Goal: Information Seeking & Learning: Check status

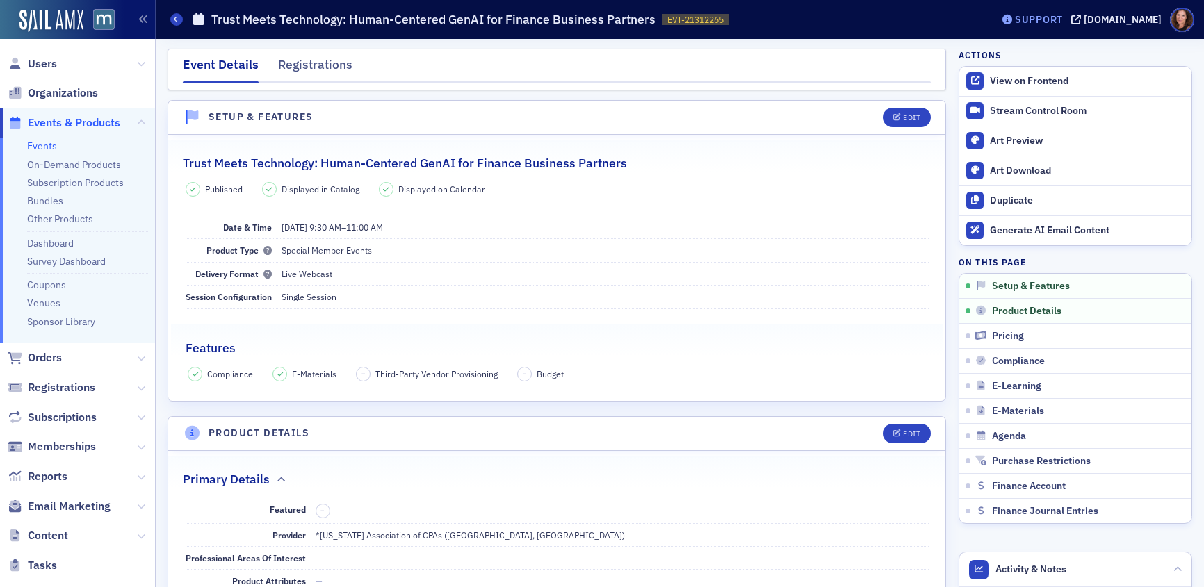
click at [1057, 22] on div "Support" at bounding box center [1039, 19] width 48 height 13
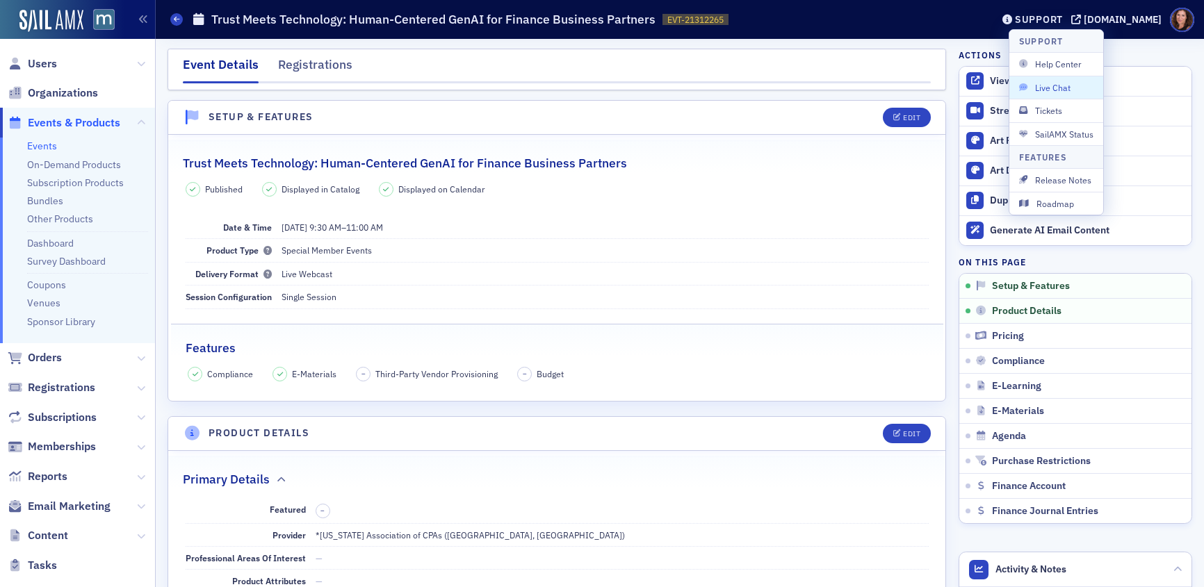
click at [1038, 85] on span "Live Chat" at bounding box center [1056, 87] width 74 height 13
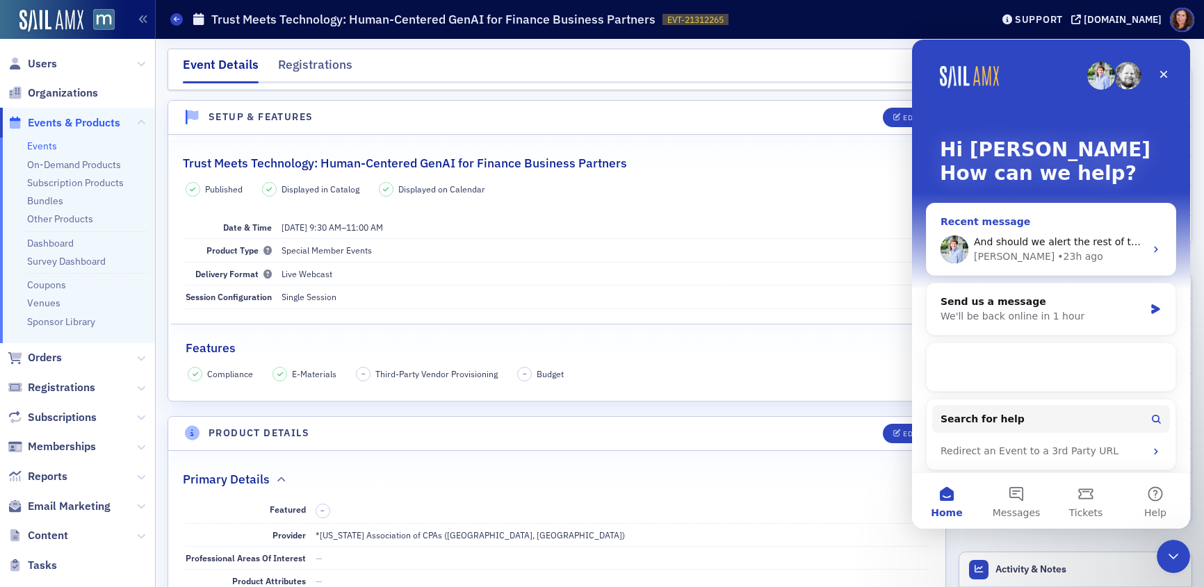
click at [1057, 254] on div "• 23h ago" at bounding box center [1079, 256] width 45 height 15
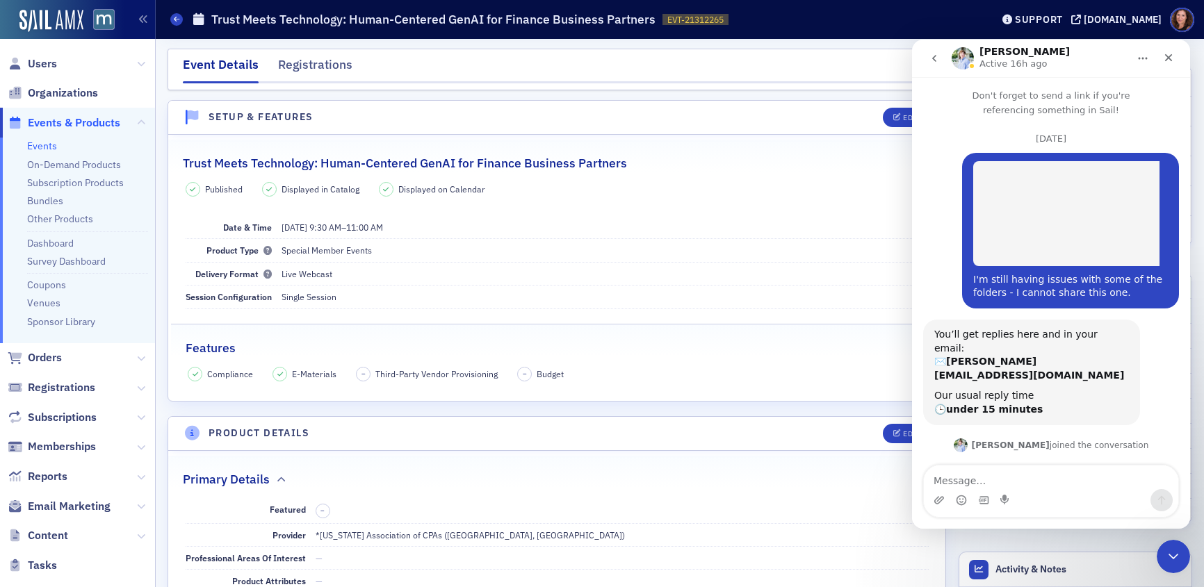
scroll to position [1367, 0]
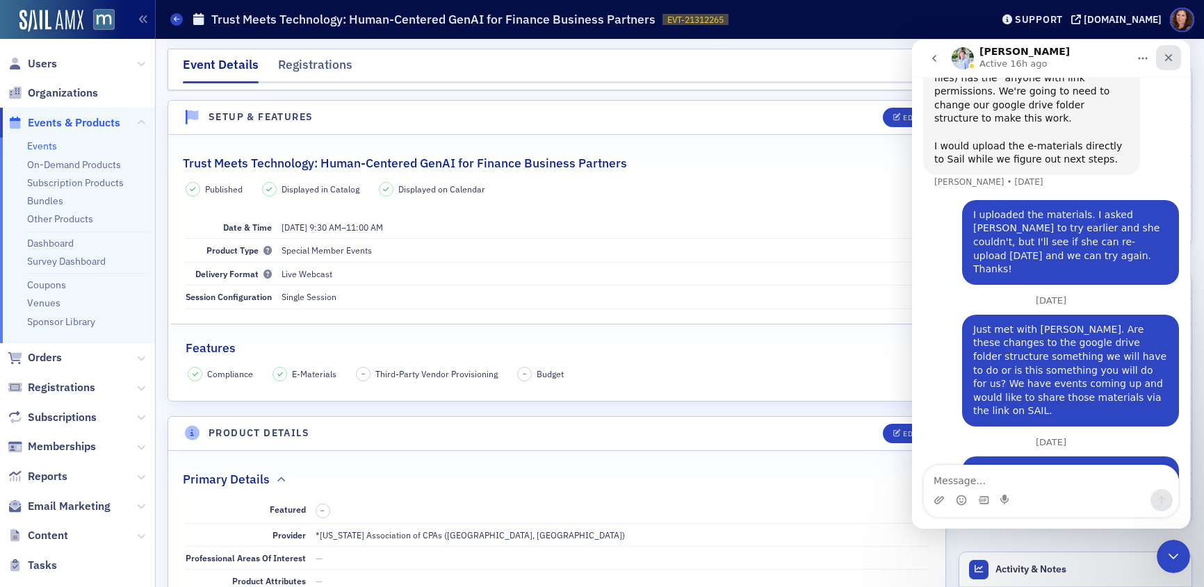
click at [1170, 56] on icon "Close" at bounding box center [1168, 57] width 11 height 11
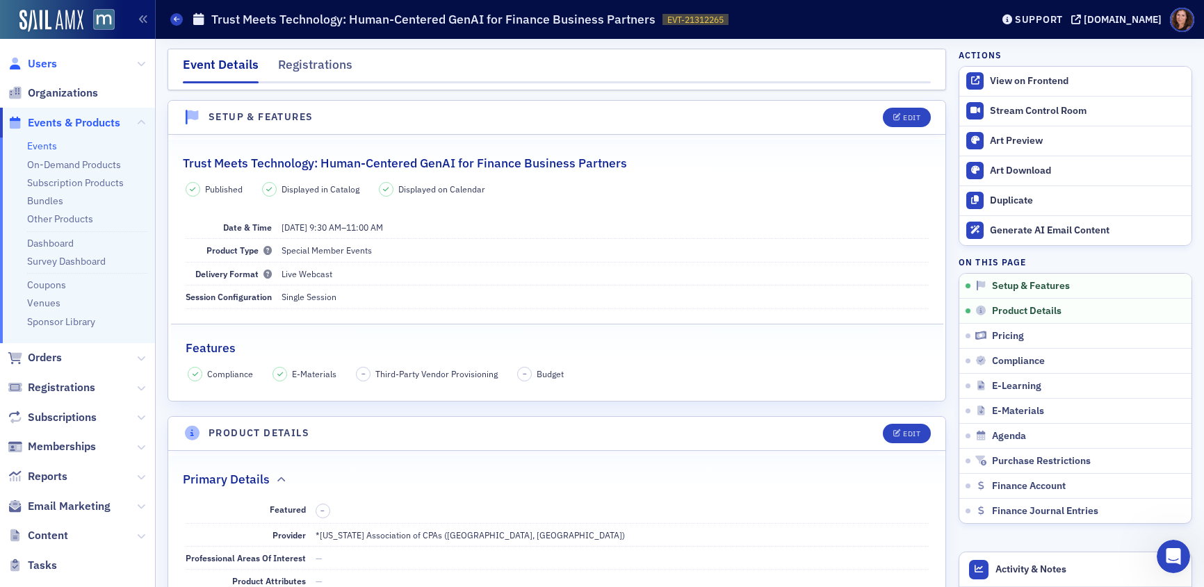
click at [49, 63] on span "Users" at bounding box center [42, 63] width 29 height 15
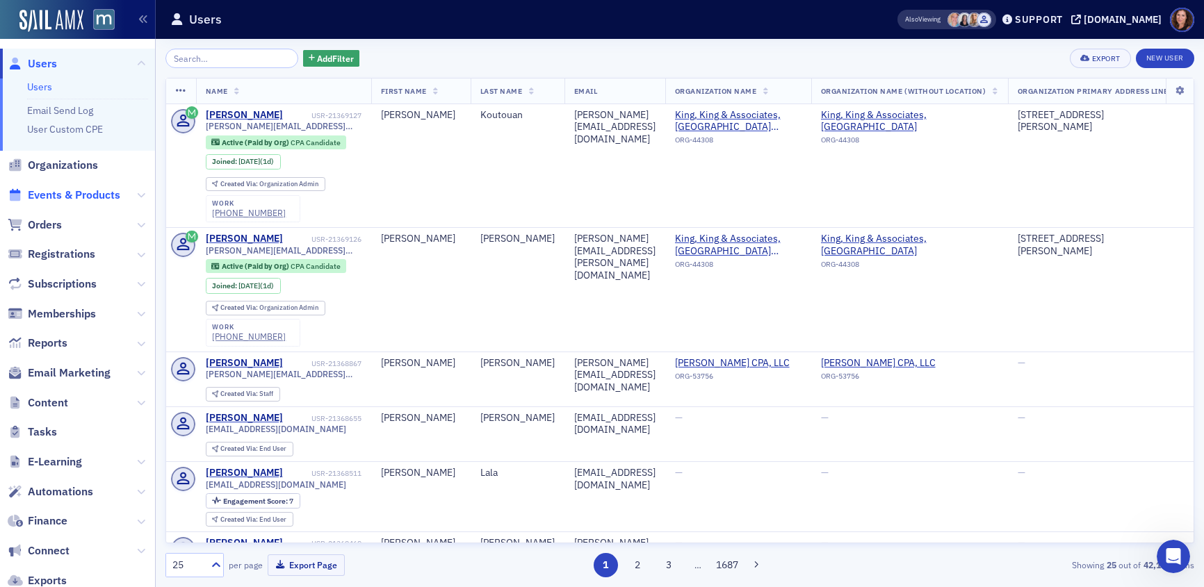
click at [80, 191] on span "Events & Products" at bounding box center [74, 195] width 92 height 15
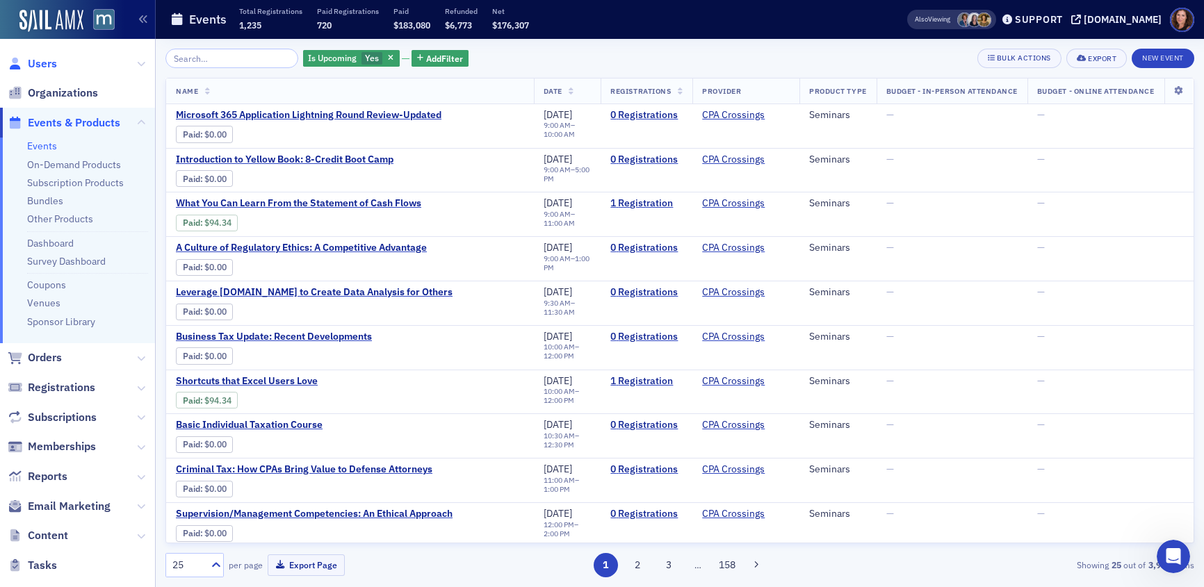
click at [47, 67] on span "Users" at bounding box center [42, 63] width 29 height 15
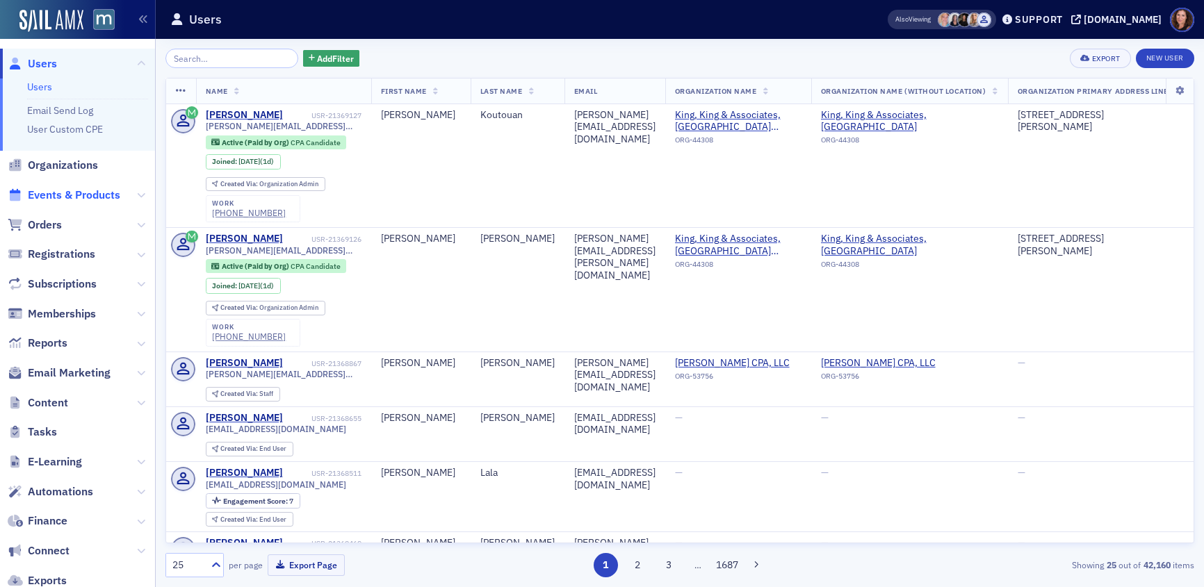
drag, startPoint x: 92, startPoint y: 190, endPoint x: 100, endPoint y: 188, distance: 7.9
click at [92, 190] on span "Events & Products" at bounding box center [74, 195] width 92 height 15
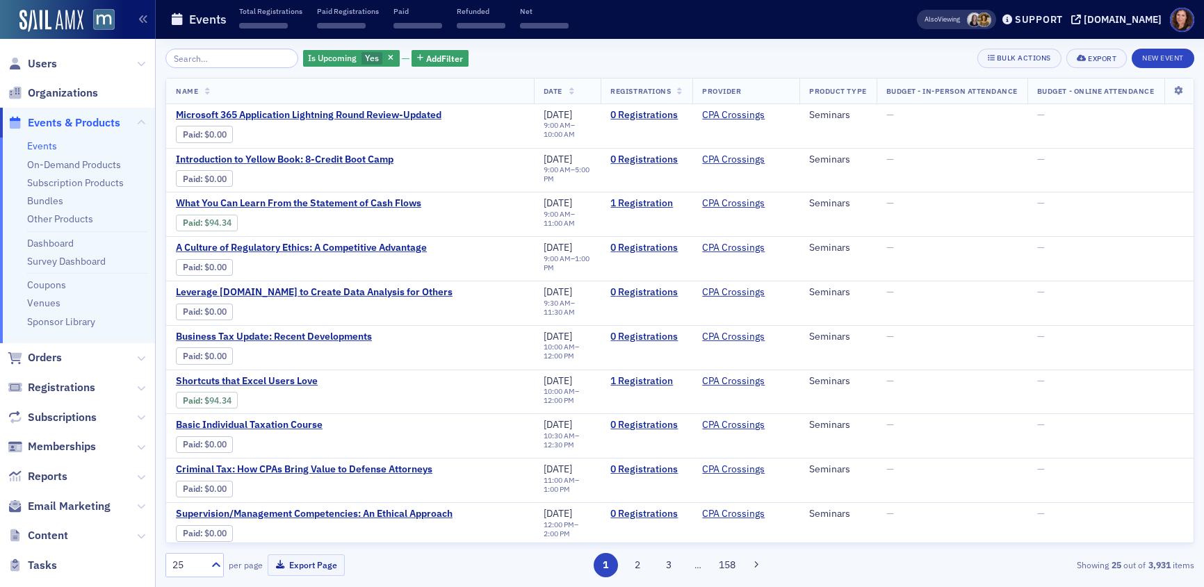
click at [256, 60] on input "search" at bounding box center [231, 58] width 133 height 19
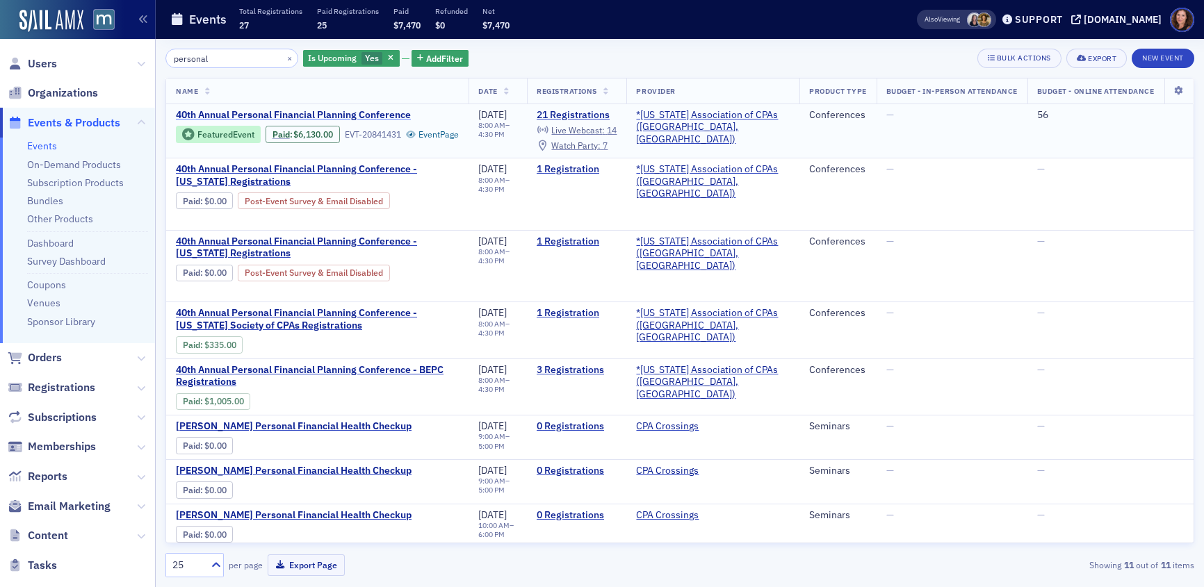
type input "personal"
click at [262, 117] on span "40th Annual Personal Financial Planning Conference" at bounding box center [293, 115] width 235 height 13
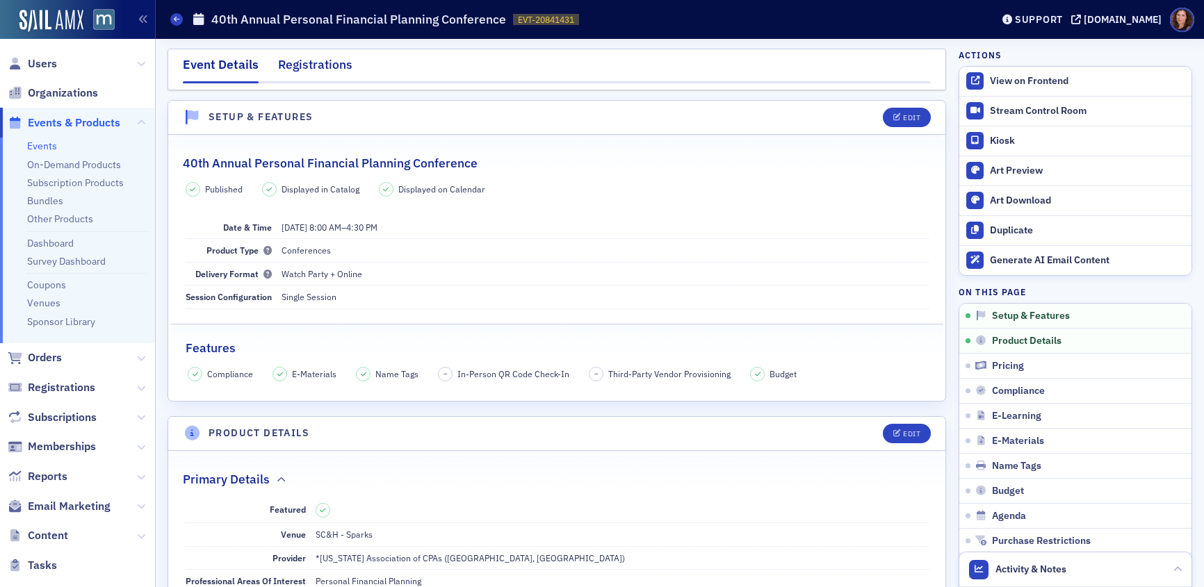
click at [322, 62] on div "Registrations" at bounding box center [315, 69] width 74 height 26
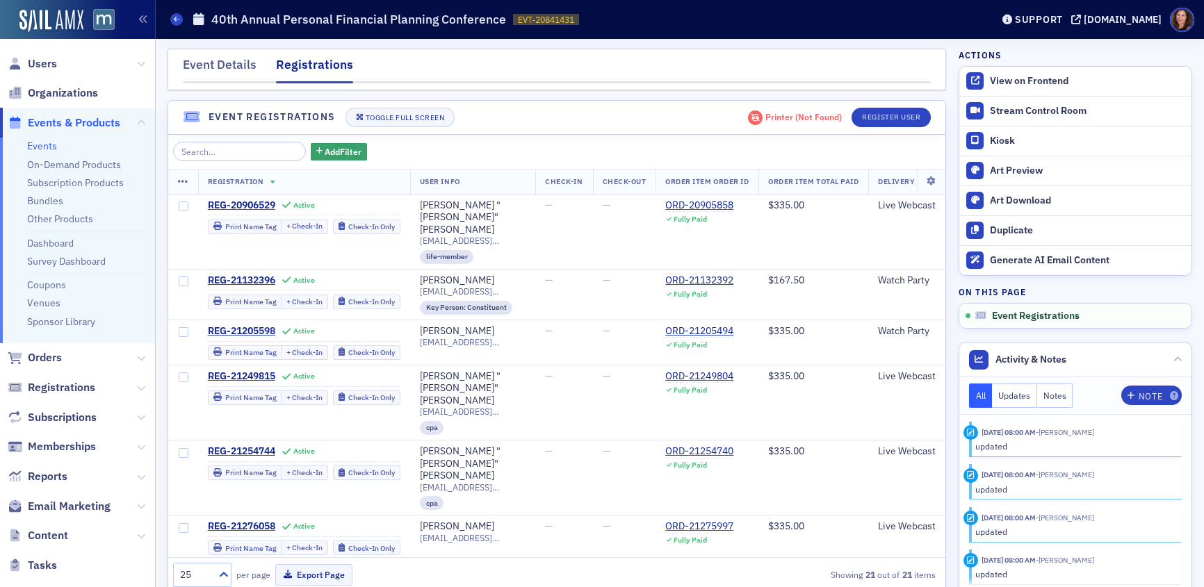
drag, startPoint x: 211, startPoint y: 65, endPoint x: 360, endPoint y: 67, distance: 149.4
click at [211, 65] on div "Event Details" at bounding box center [220, 69] width 74 height 26
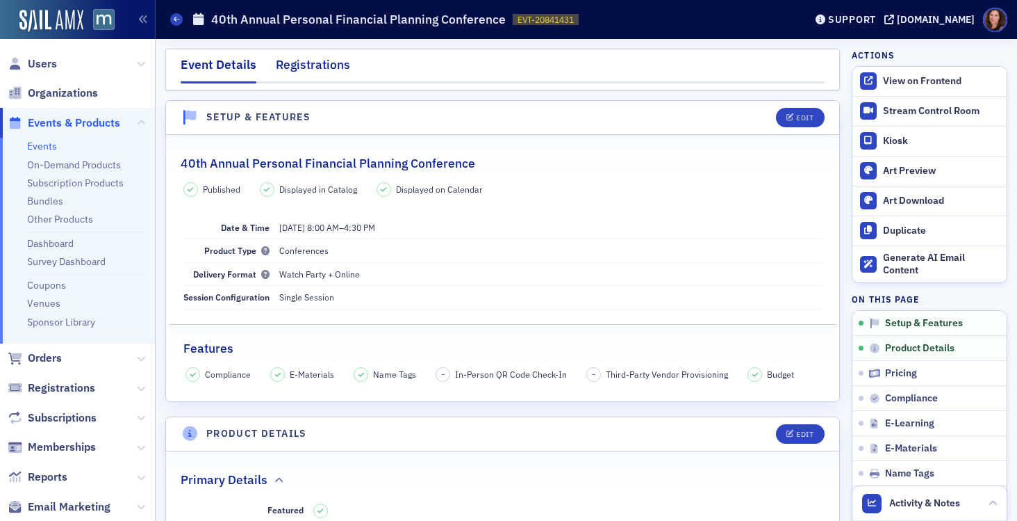
click at [314, 64] on div "Registrations" at bounding box center [313, 69] width 74 height 26
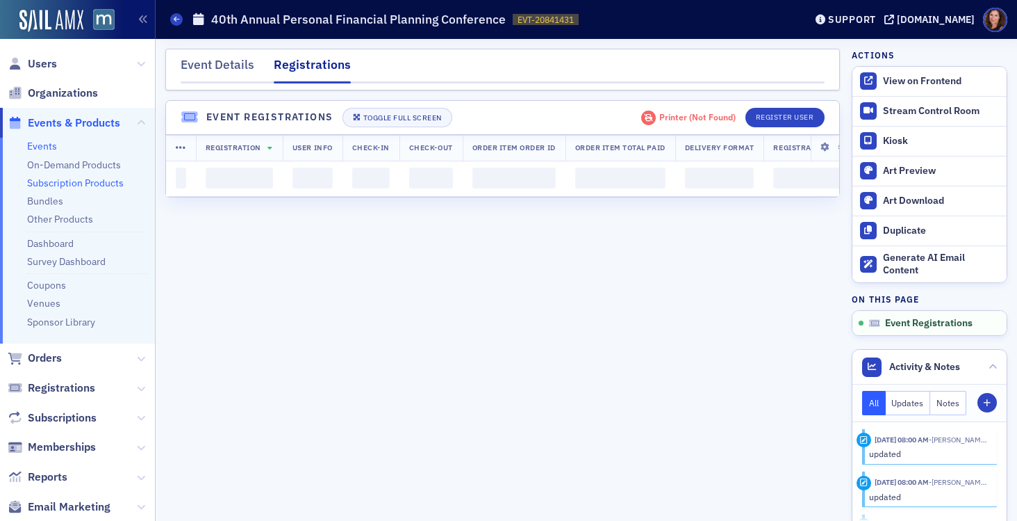
click at [213, 67] on div "Event Details" at bounding box center [218, 69] width 74 height 26
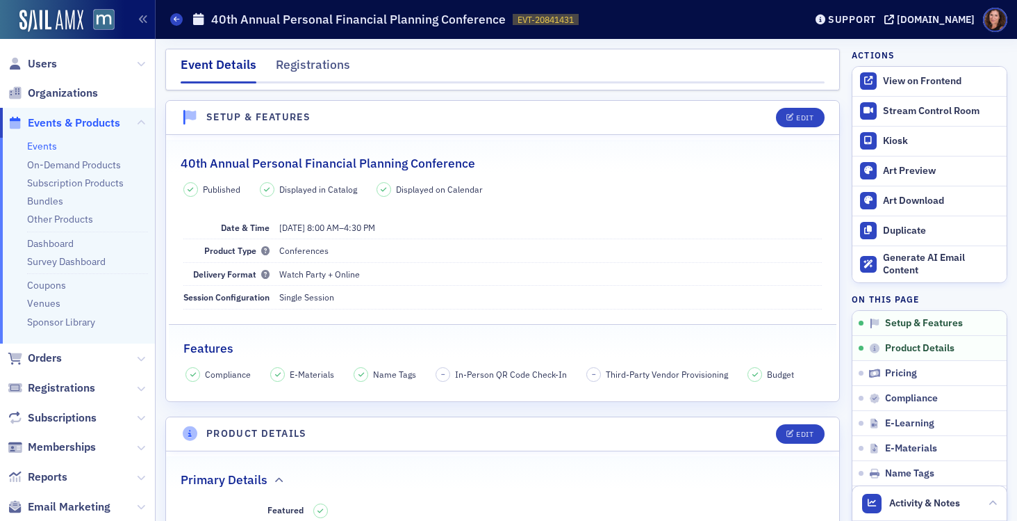
click at [50, 147] on link "Events" at bounding box center [42, 146] width 30 height 13
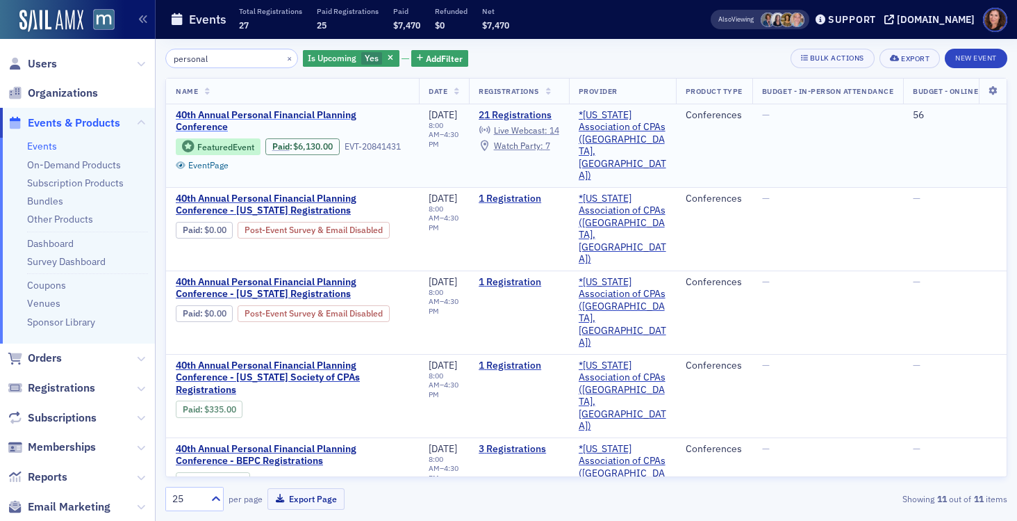
click at [256, 115] on span "40th Annual Personal Financial Planning Conference" at bounding box center [293, 121] width 234 height 24
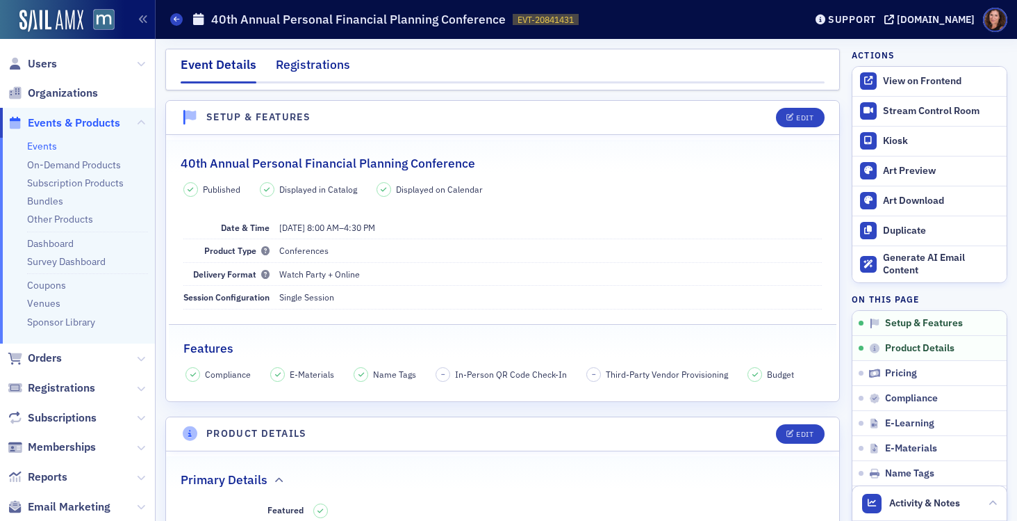
click at [329, 65] on div "Registrations" at bounding box center [313, 69] width 74 height 26
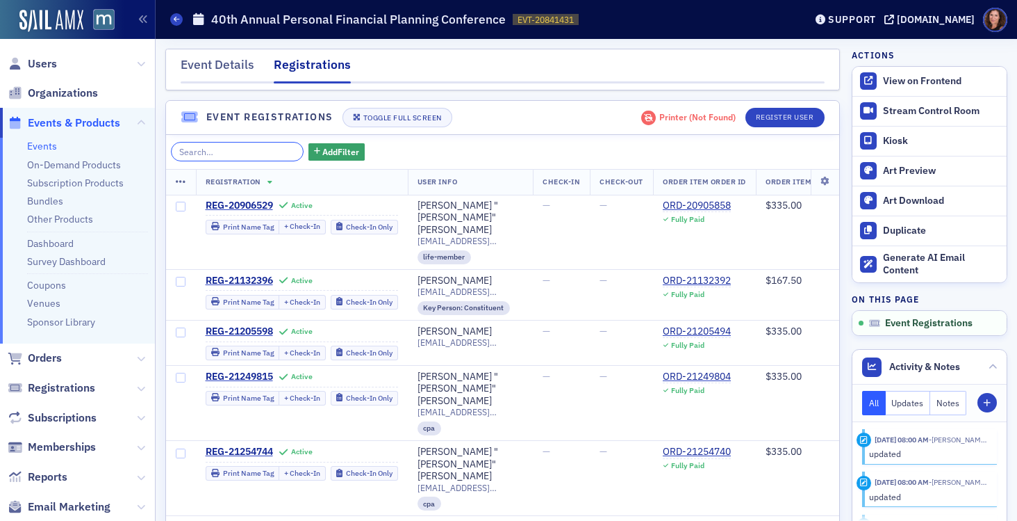
click at [202, 152] on input "search" at bounding box center [237, 151] width 133 height 19
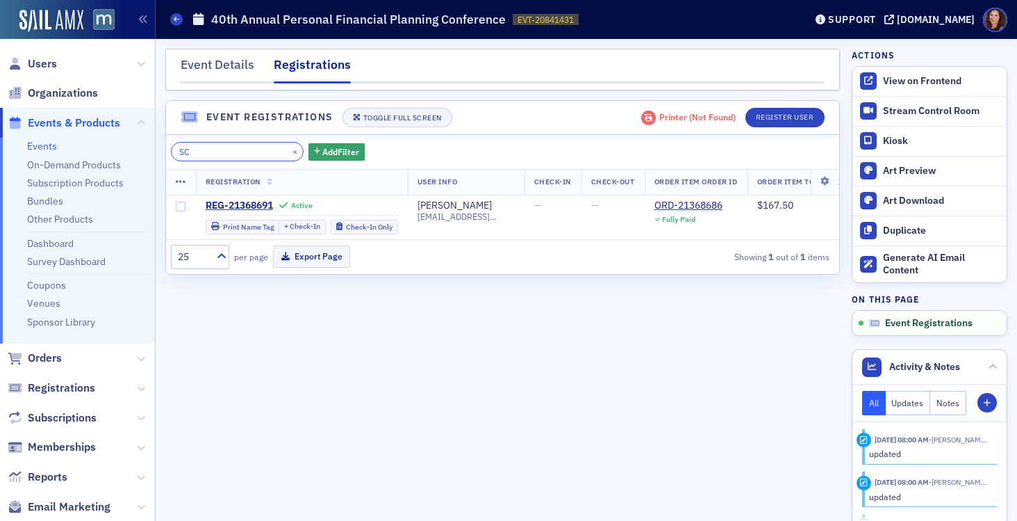
type input "S"
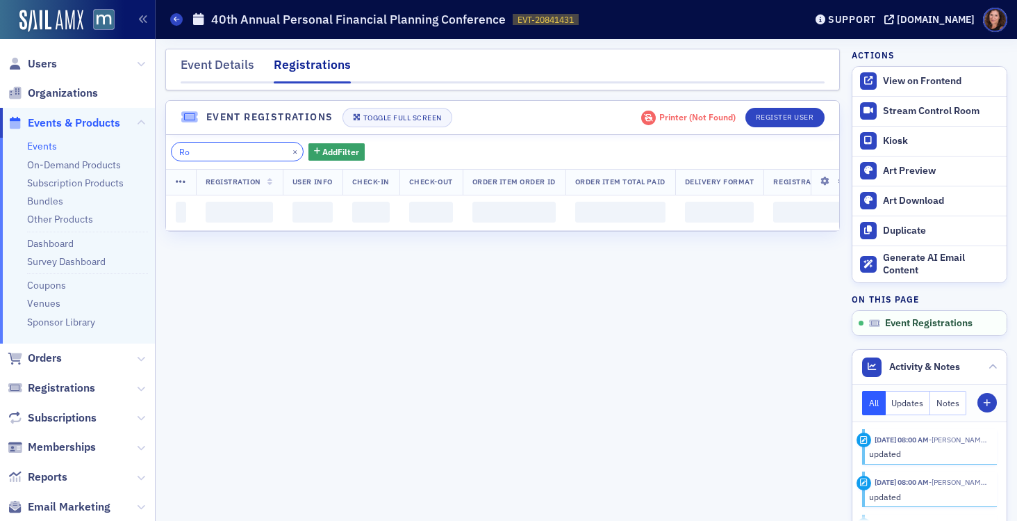
type input "R"
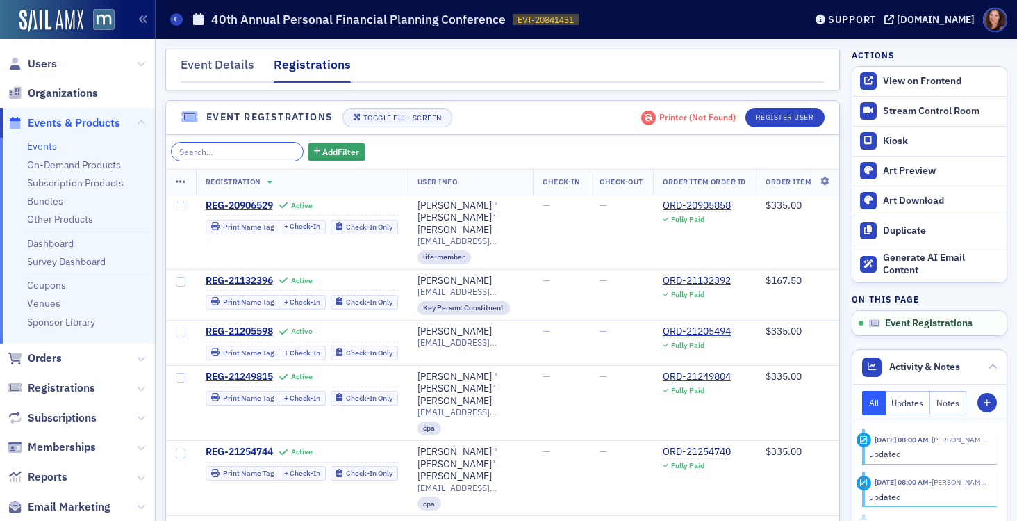
click at [206, 151] on input "search" at bounding box center [237, 151] width 133 height 19
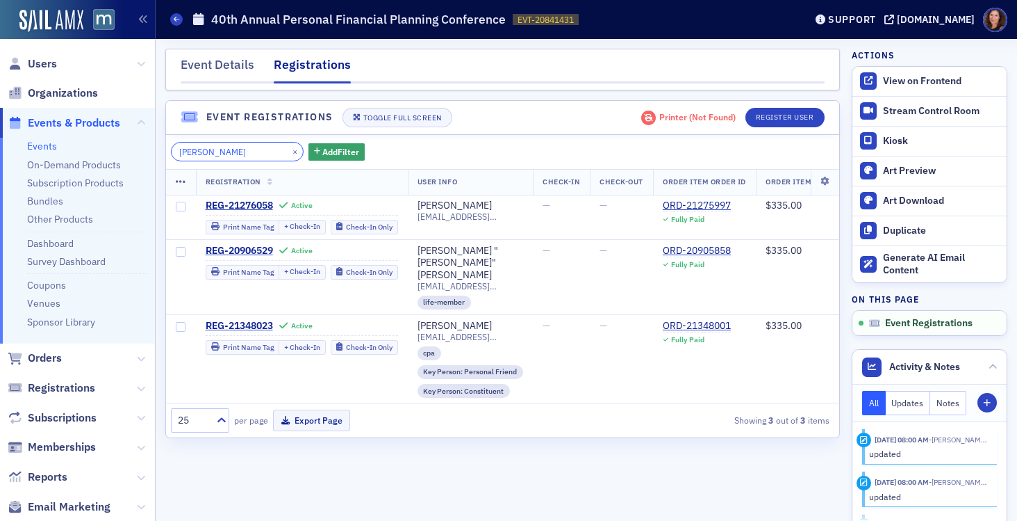
type input "J"
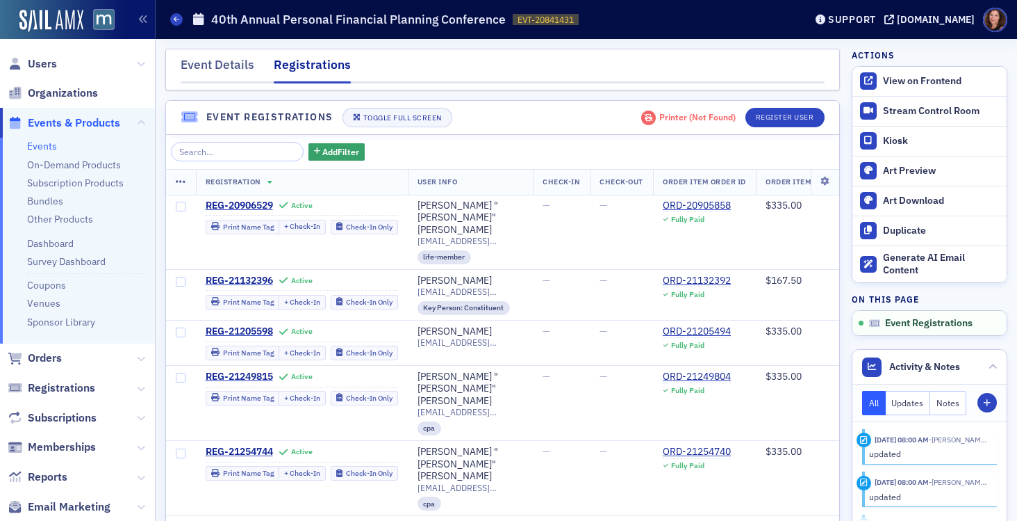
click at [49, 144] on link "Events" at bounding box center [42, 146] width 30 height 13
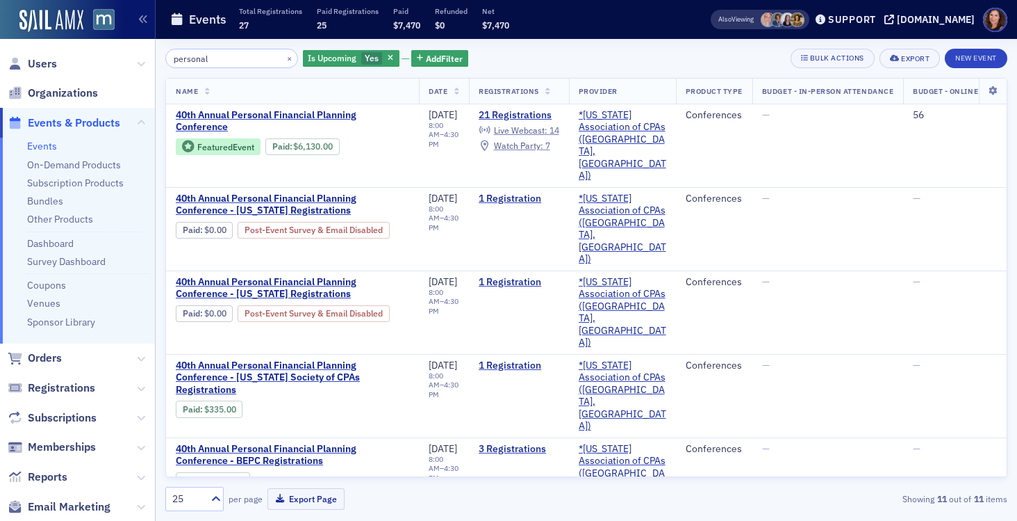
click at [190, 59] on input "personal" at bounding box center [231, 58] width 133 height 19
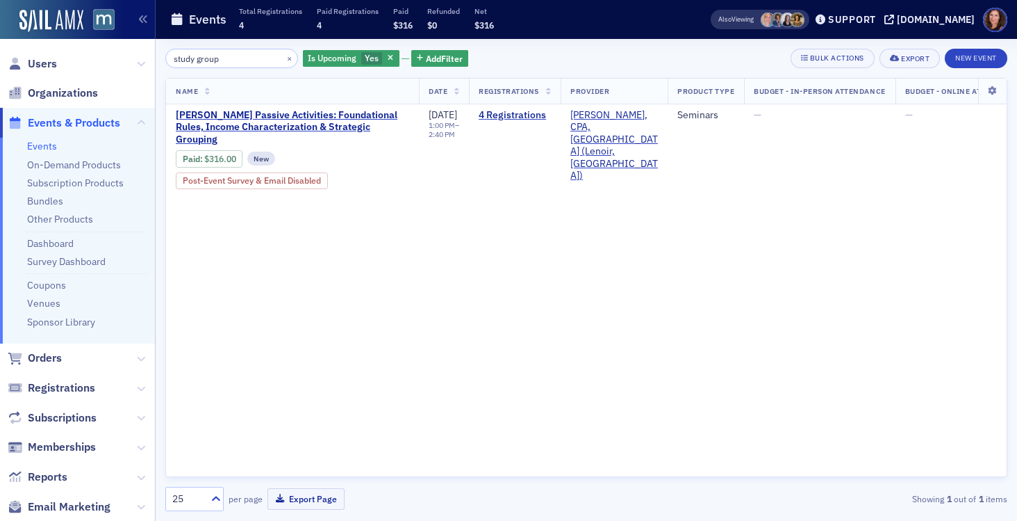
click at [215, 63] on input "study group" at bounding box center [231, 58] width 133 height 19
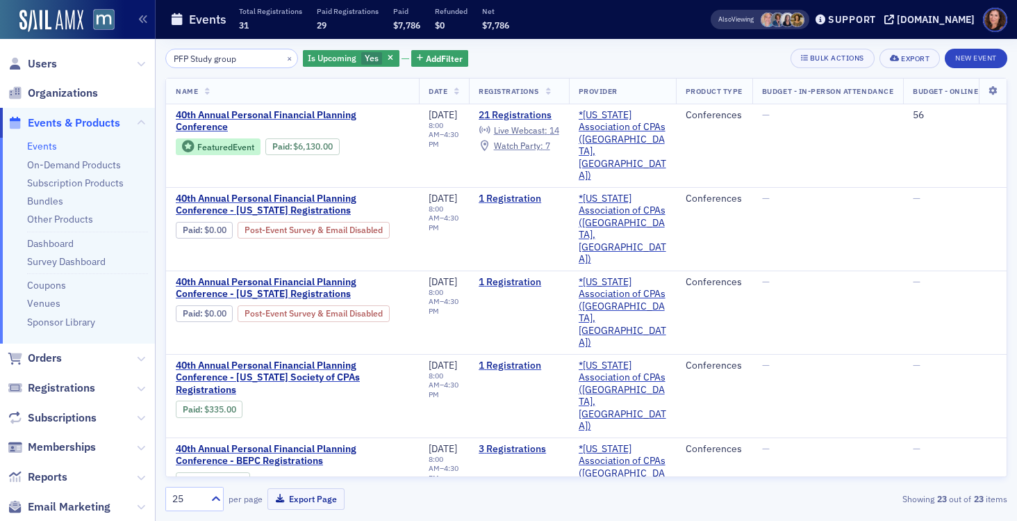
drag, startPoint x: 257, startPoint y: 55, endPoint x: 213, endPoint y: 57, distance: 43.8
click at [125, 56] on div "Users Organizations Events & Products Events On-Demand Products Subscription Pr…" at bounding box center [508, 260] width 1017 height 521
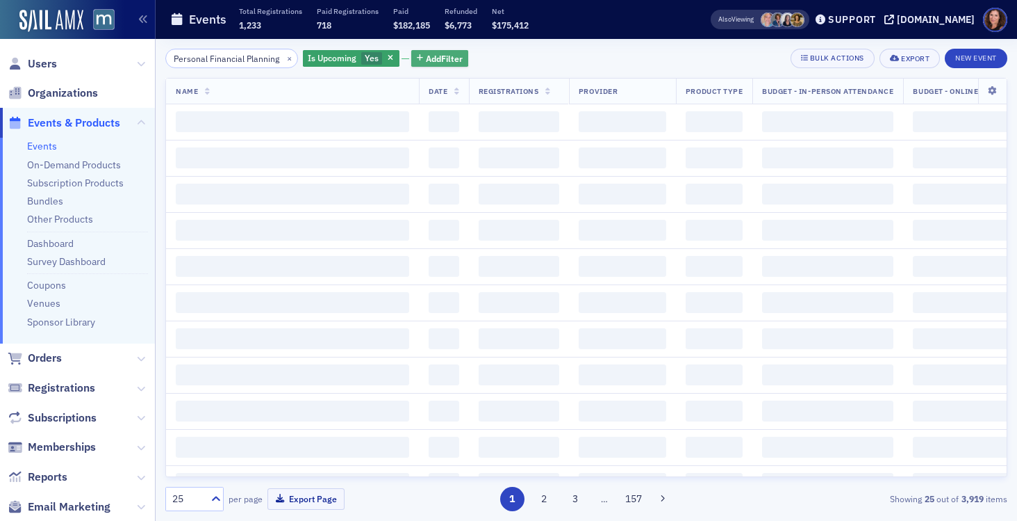
scroll to position [0, 13]
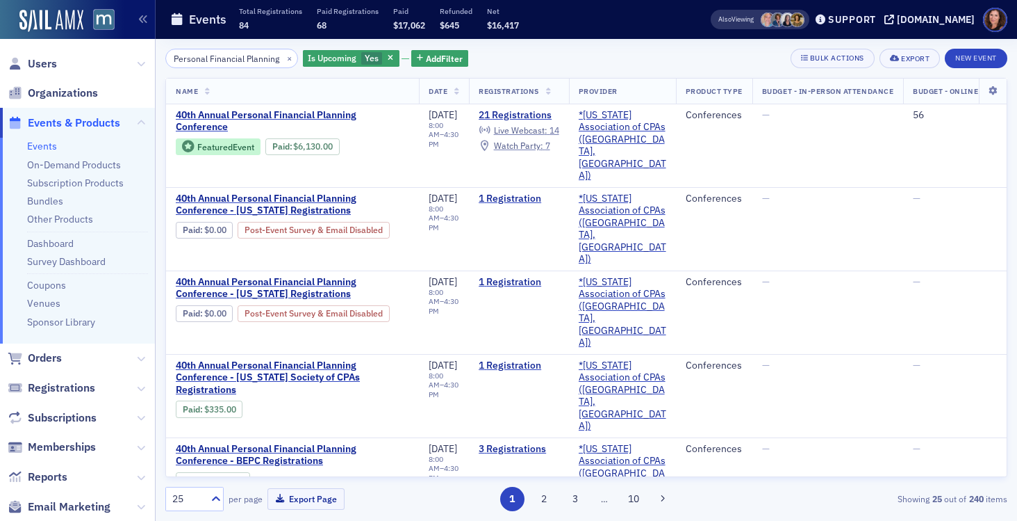
click at [237, 57] on input "Personal Financial Planning" at bounding box center [231, 58] width 133 height 19
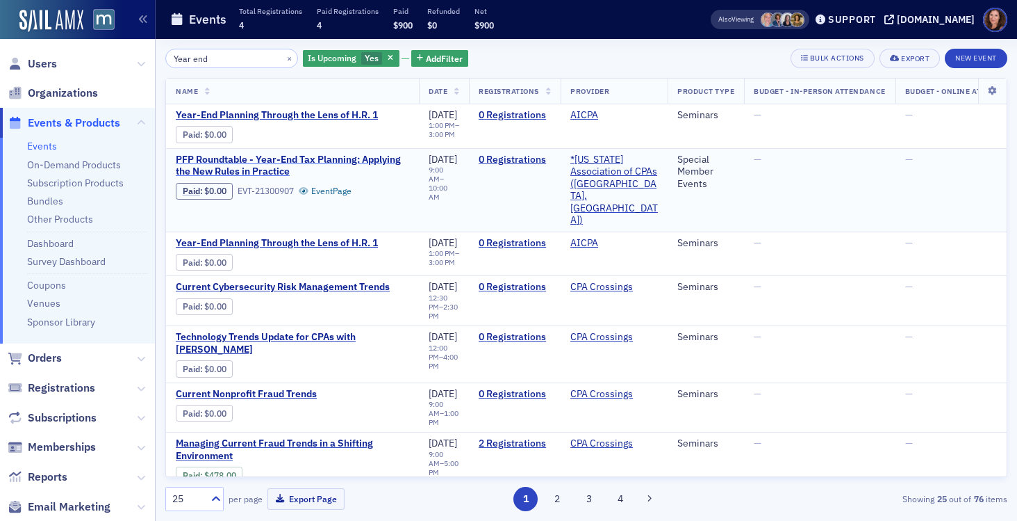
type input "Year end"
click at [261, 157] on span "PFP Roundtable - Year-End Tax Planning: Applying the New Rules in Practice" at bounding box center [293, 166] width 234 height 24
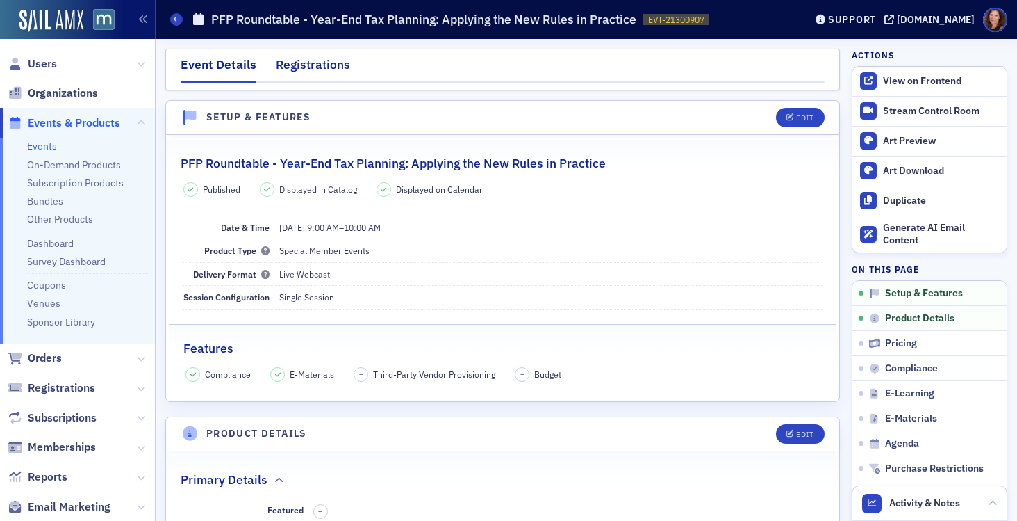
click at [323, 59] on div "Registrations" at bounding box center [313, 69] width 74 height 26
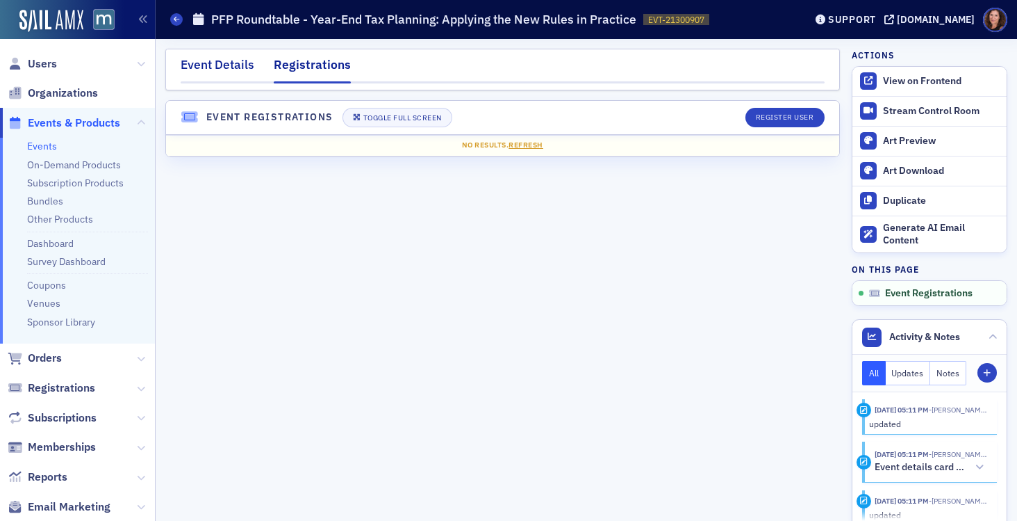
click at [227, 63] on div "Event Details" at bounding box center [218, 69] width 74 height 26
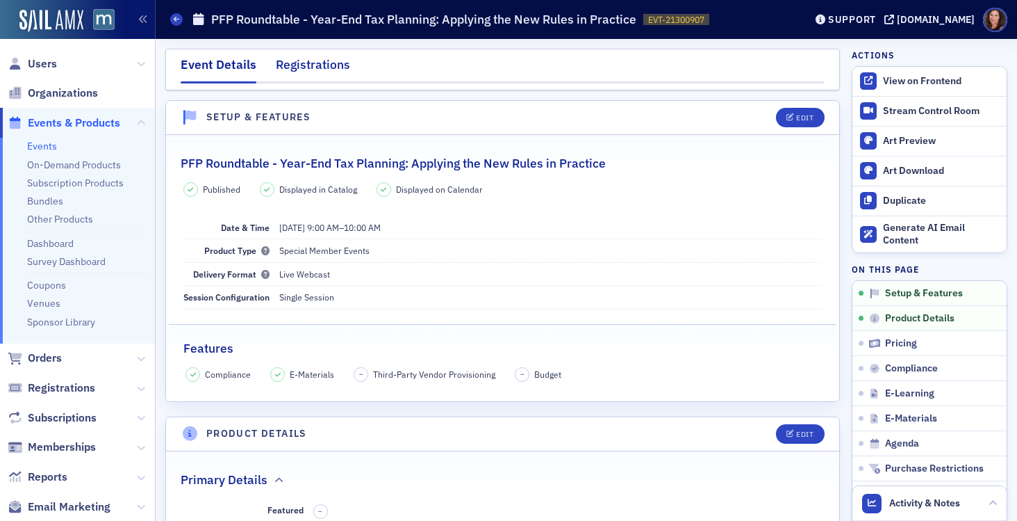
click at [330, 75] on div "Registrations" at bounding box center [313, 69] width 74 height 26
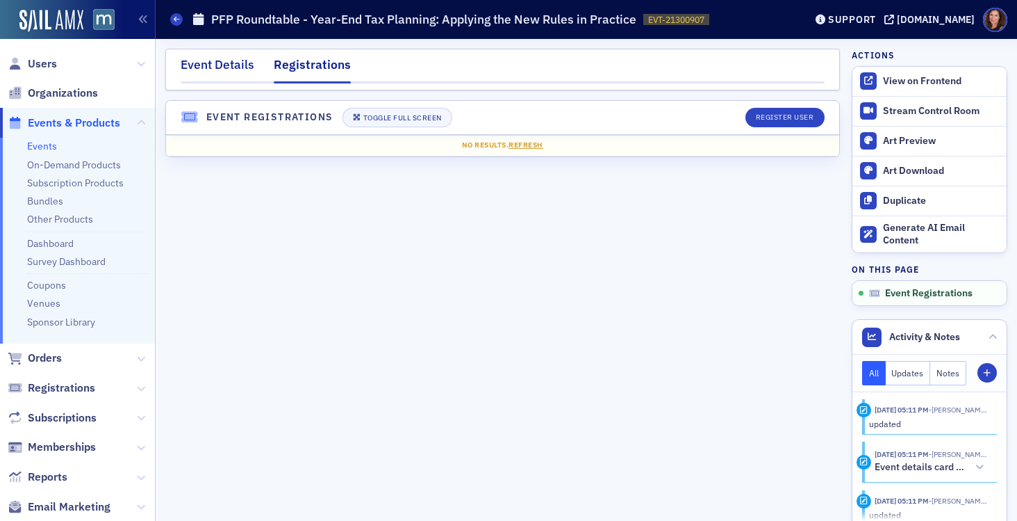
click at [228, 69] on div "Event Details" at bounding box center [218, 69] width 74 height 26
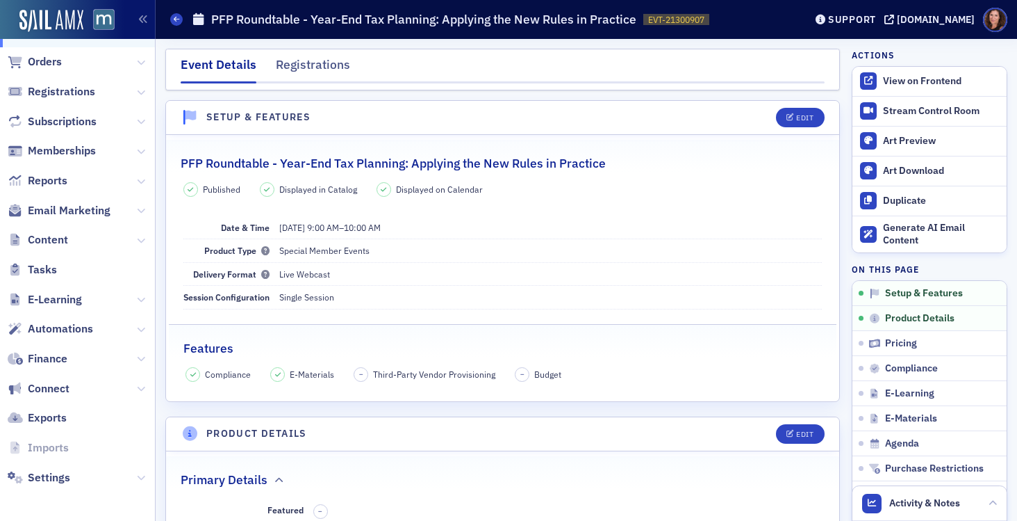
scroll to position [297, 0]
click at [67, 209] on span "Email Marketing" at bounding box center [69, 209] width 83 height 15
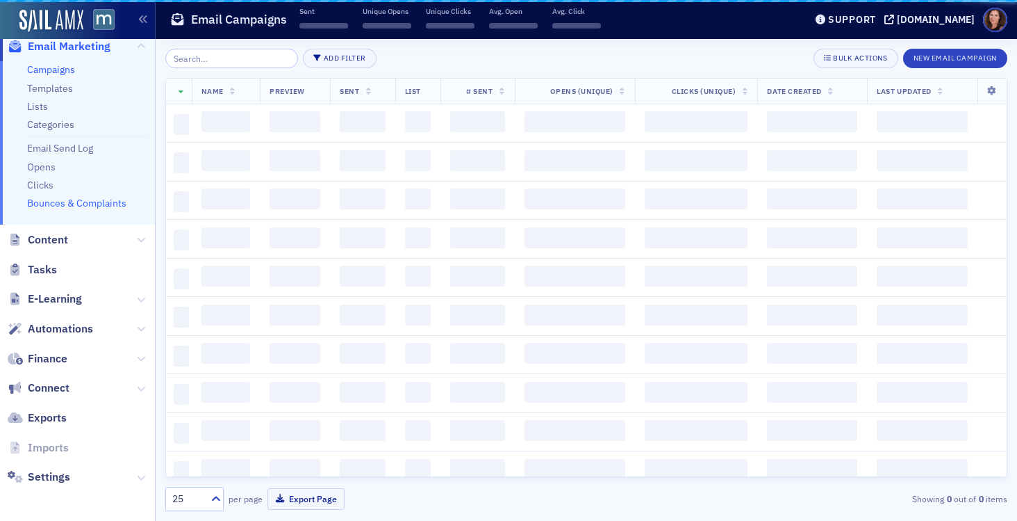
scroll to position [254, 0]
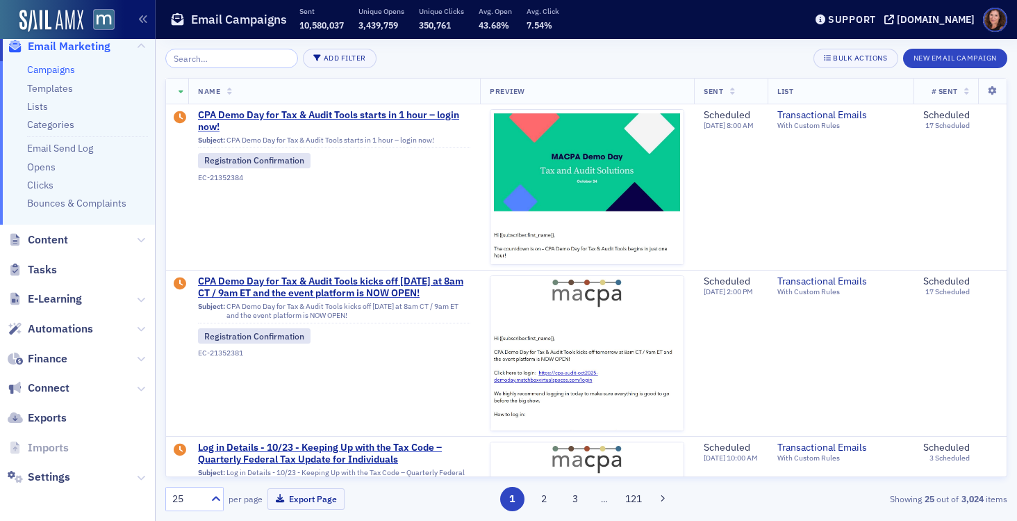
click at [224, 60] on input "search" at bounding box center [231, 58] width 133 height 19
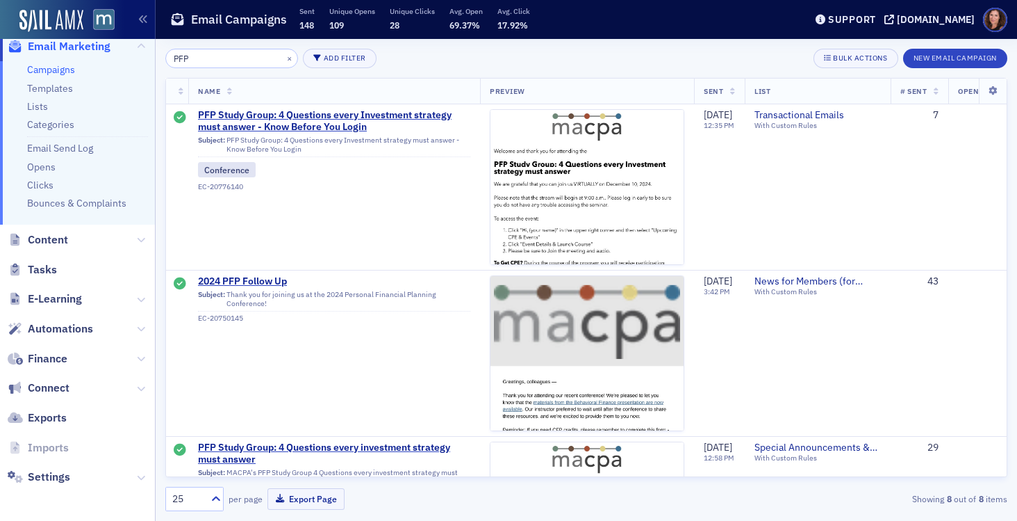
click at [178, 56] on input "PFP" at bounding box center [231, 58] width 133 height 19
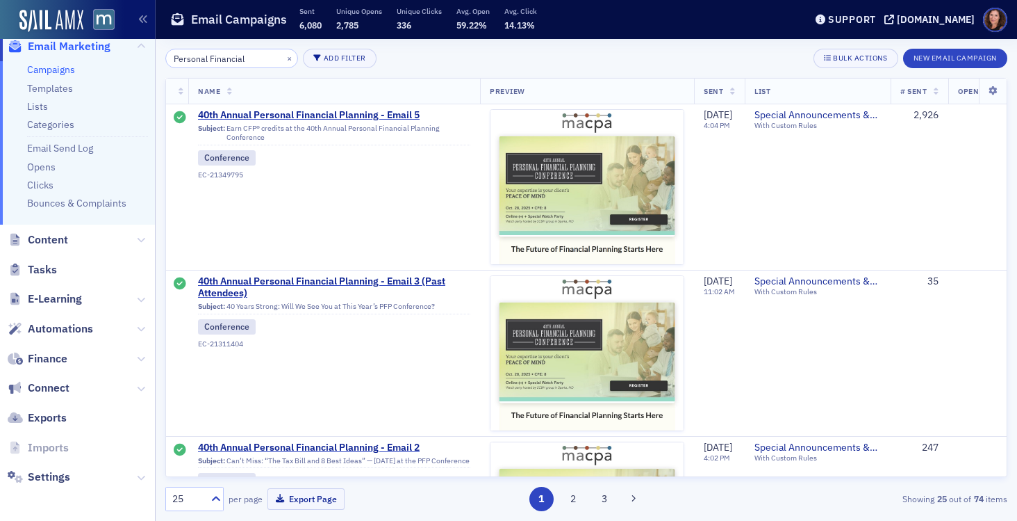
type input "Personal Financial"
click at [55, 69] on link "Campaigns" at bounding box center [51, 69] width 48 height 13
